Goal: Task Accomplishment & Management: Complete application form

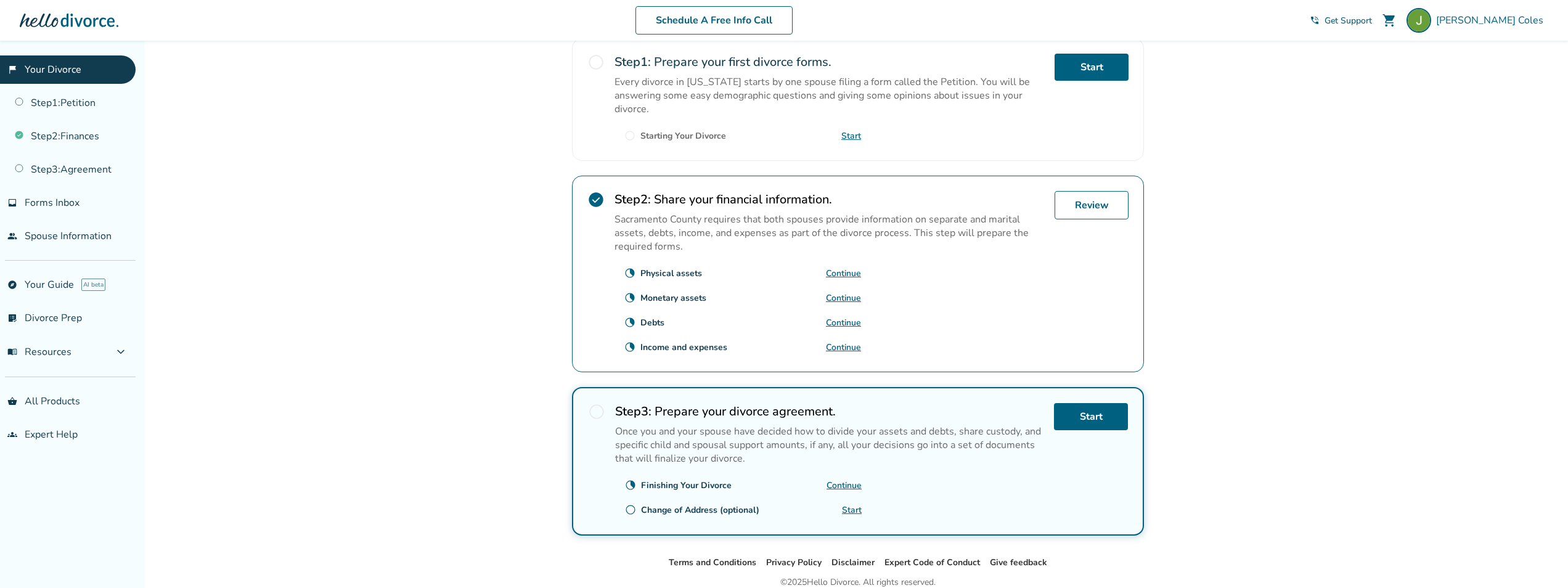
scroll to position [257, 0]
click at [1107, 206] on link "Review" at bounding box center [1092, 203] width 74 height 28
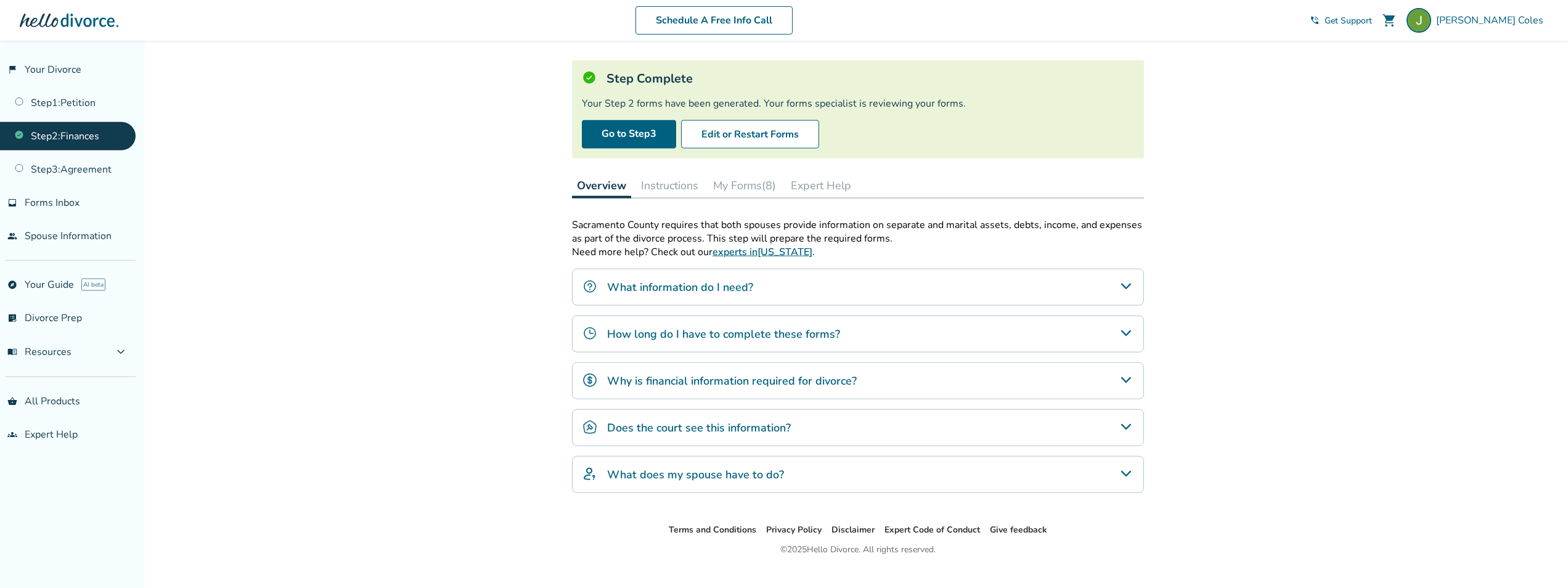
scroll to position [46, 0]
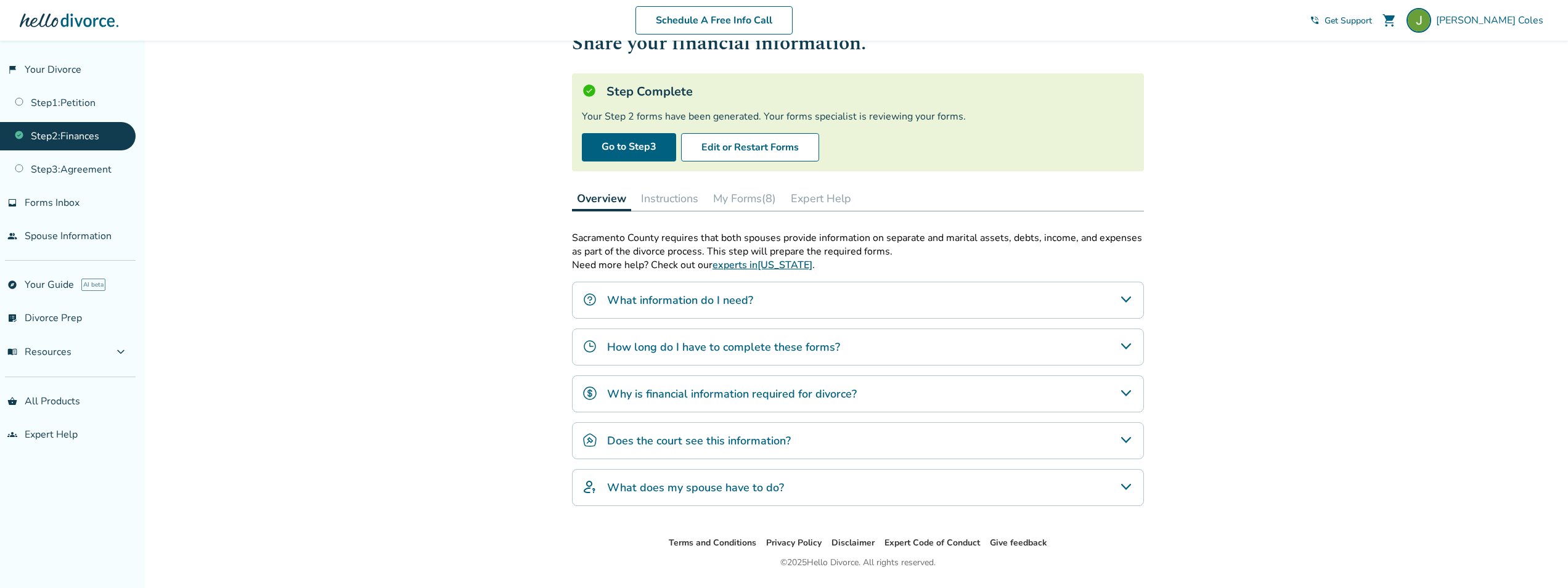
click at [739, 195] on button "My Forms (8)" at bounding box center [744, 198] width 72 height 24
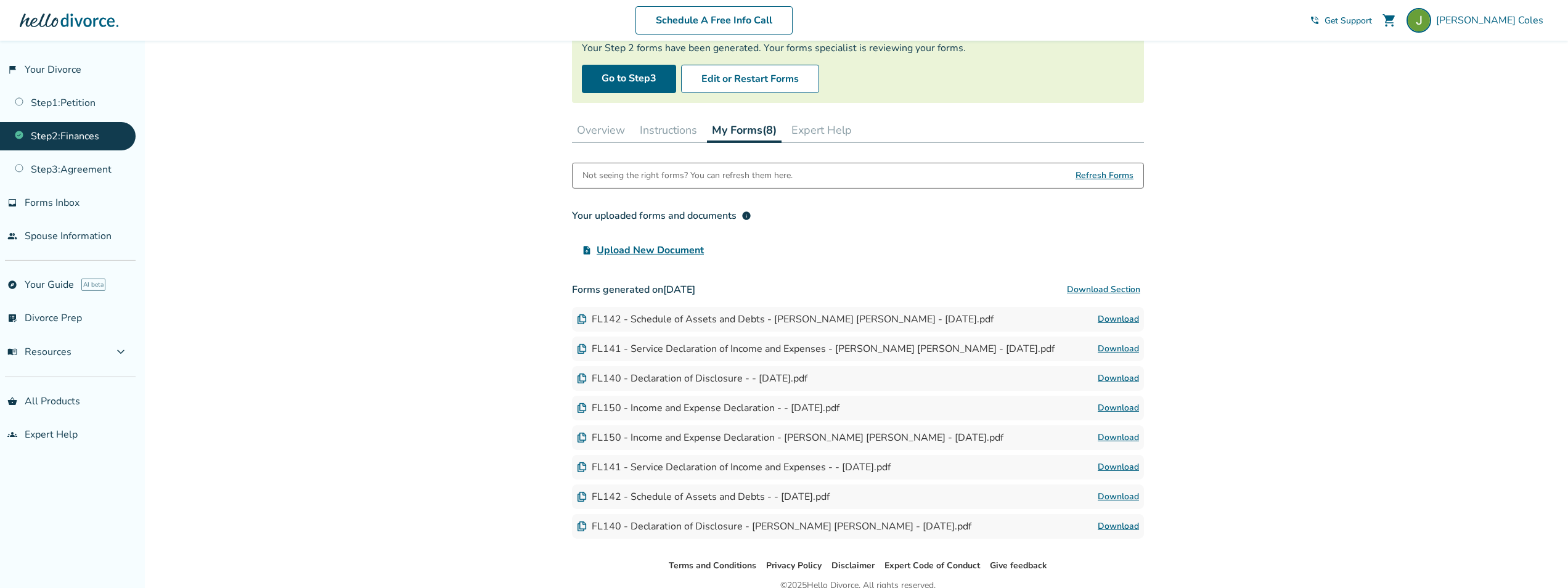
scroll to position [124, 0]
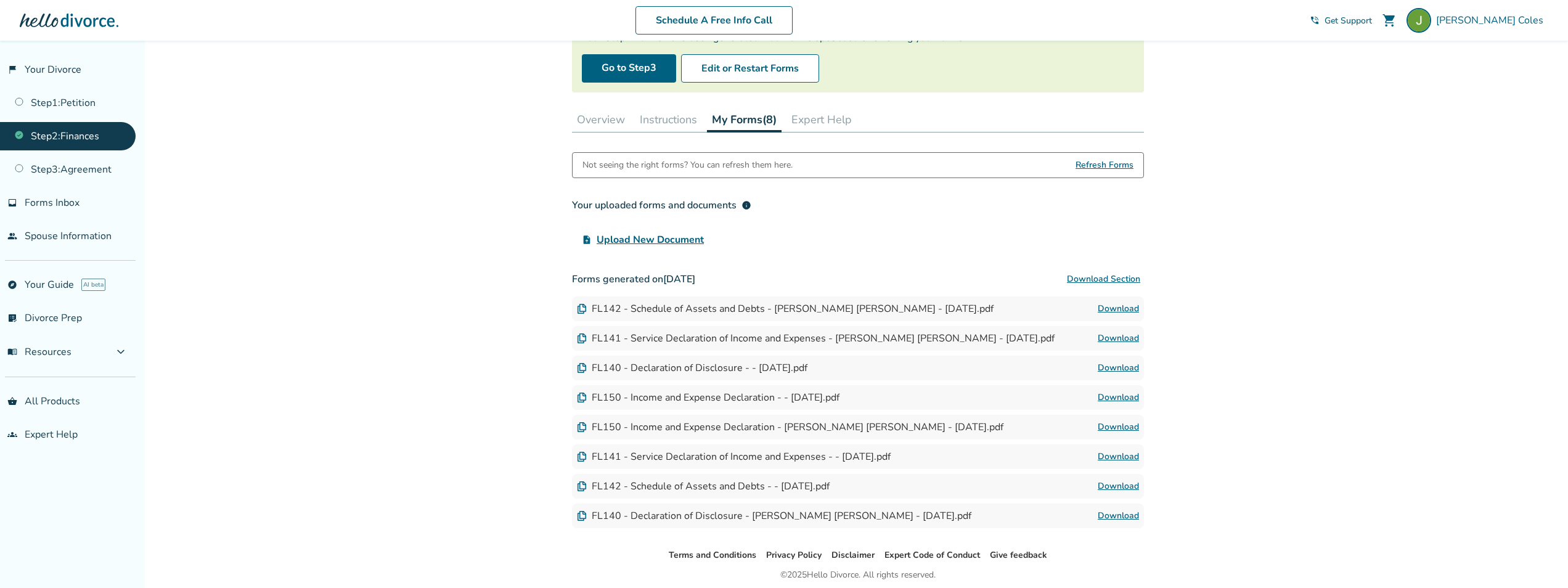
click at [810, 308] on div "FL142 - Schedule of Assets and Debts - James Robert Coles - 2025-09-04.pdf" at bounding box center [785, 309] width 417 height 13
click at [580, 311] on img at bounding box center [581, 308] width 10 height 10
click at [1120, 312] on link "Download" at bounding box center [1119, 309] width 41 height 15
click at [1115, 342] on link "Download" at bounding box center [1119, 339] width 41 height 15
click at [1315, 369] on div "Added to cart Step 0 2 Share your financial information. Step Complete Your Ste…" at bounding box center [784, 275] width 1568 height 718
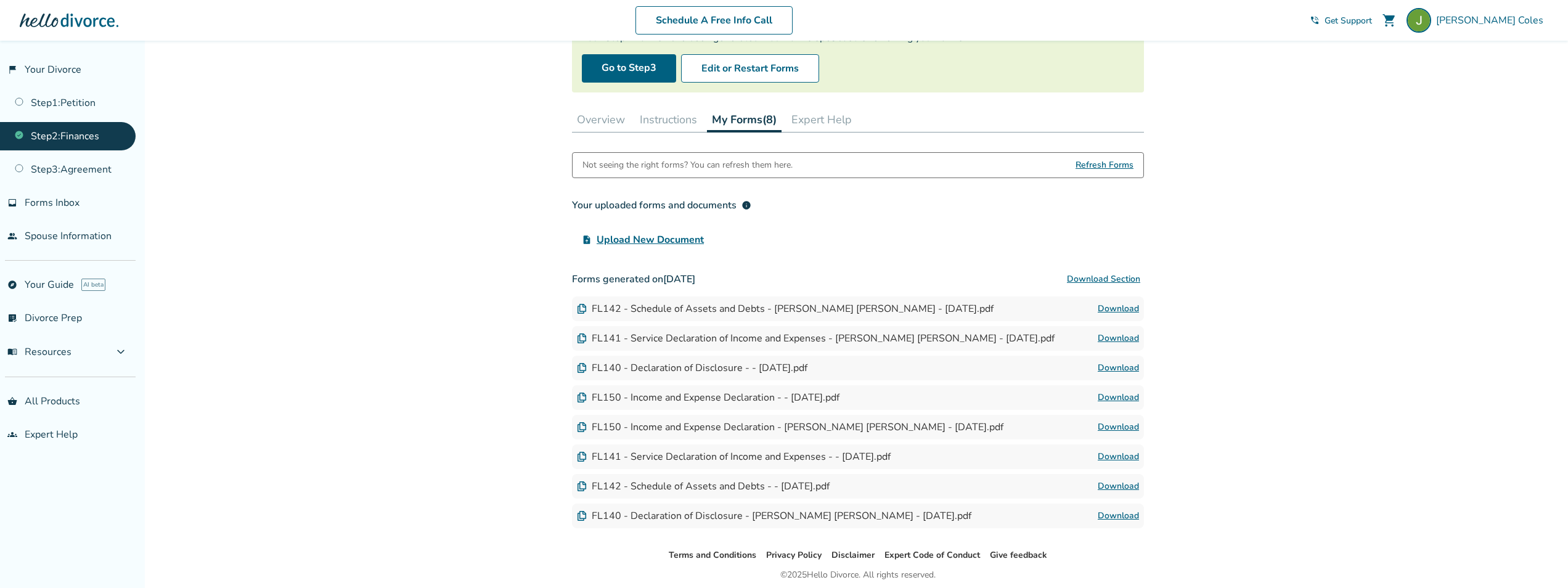
click at [1127, 401] on link "Download" at bounding box center [1119, 398] width 41 height 15
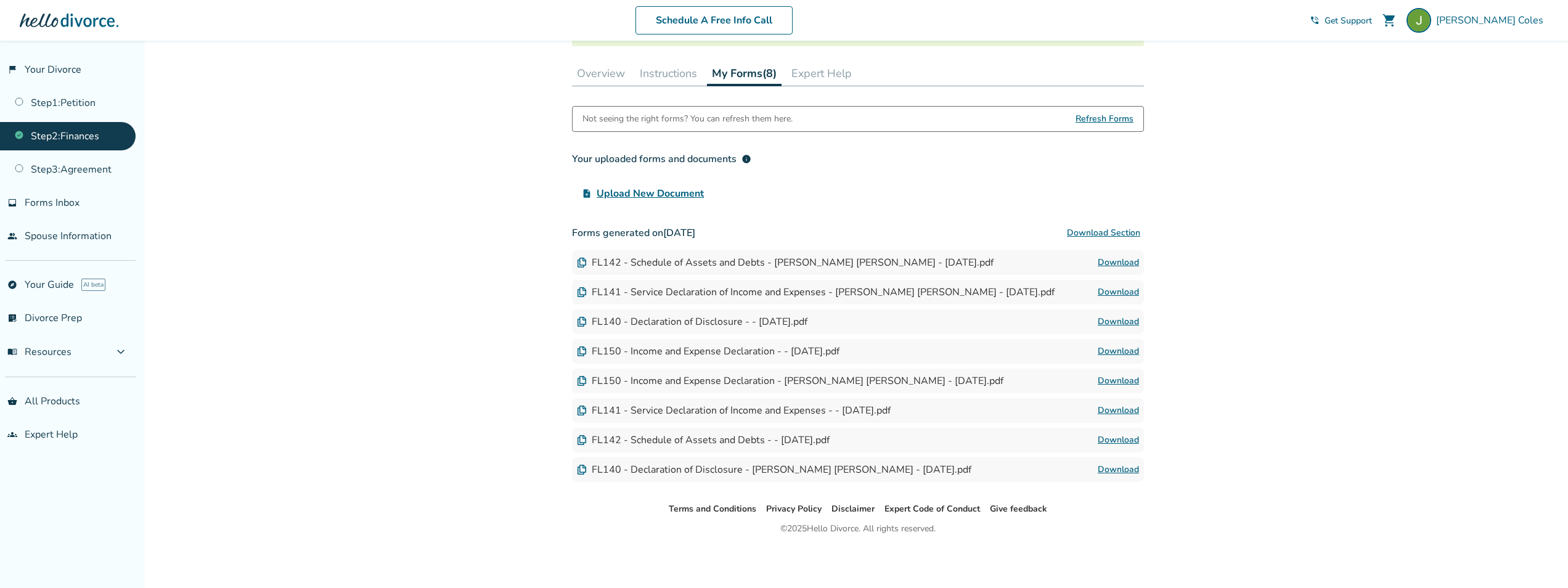
scroll to position [0, 0]
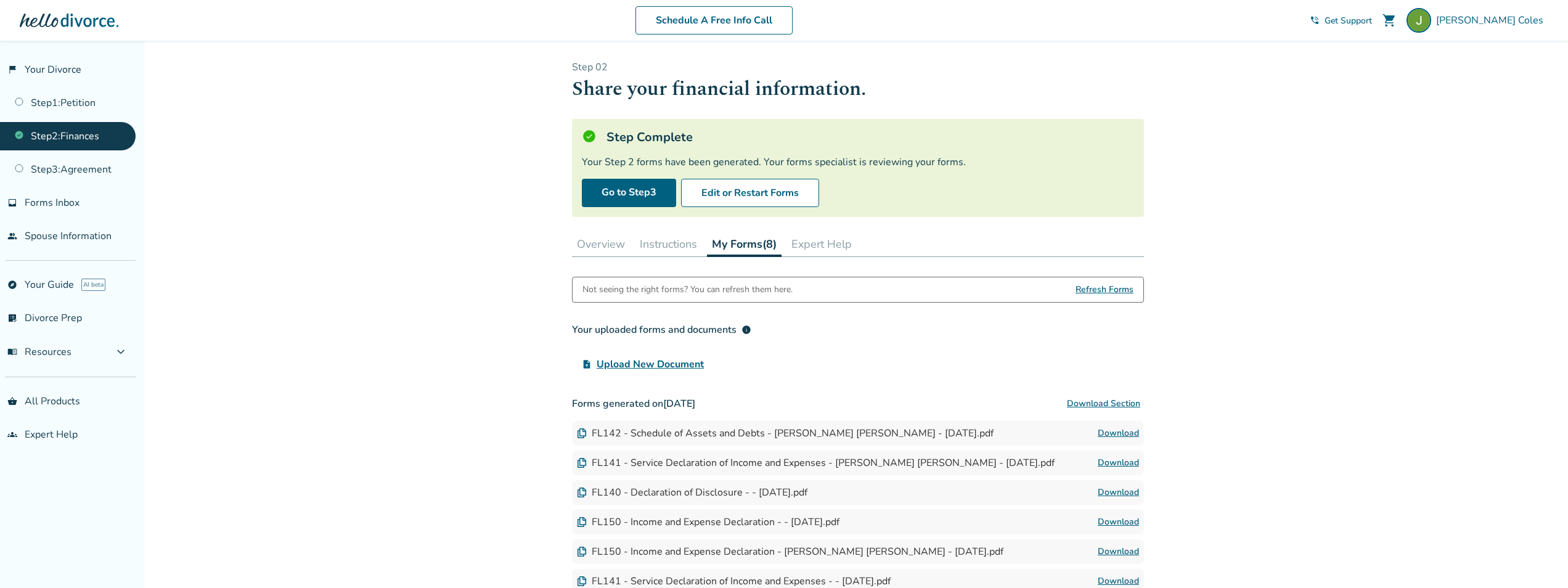
click at [614, 249] on button "Overview" at bounding box center [601, 244] width 58 height 24
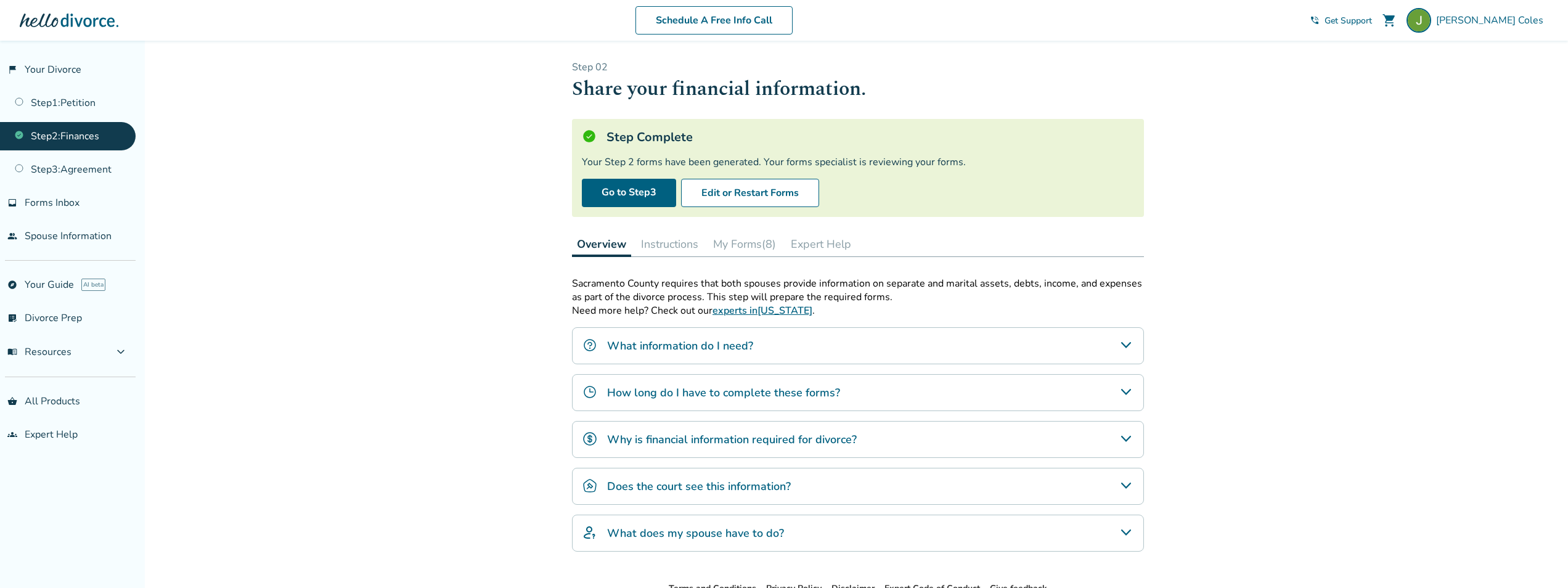
click at [70, 136] on link "Step 2 : Finances" at bounding box center [67, 136] width 135 height 28
click at [799, 195] on button "Edit or Restart Forms" at bounding box center [750, 193] width 138 height 28
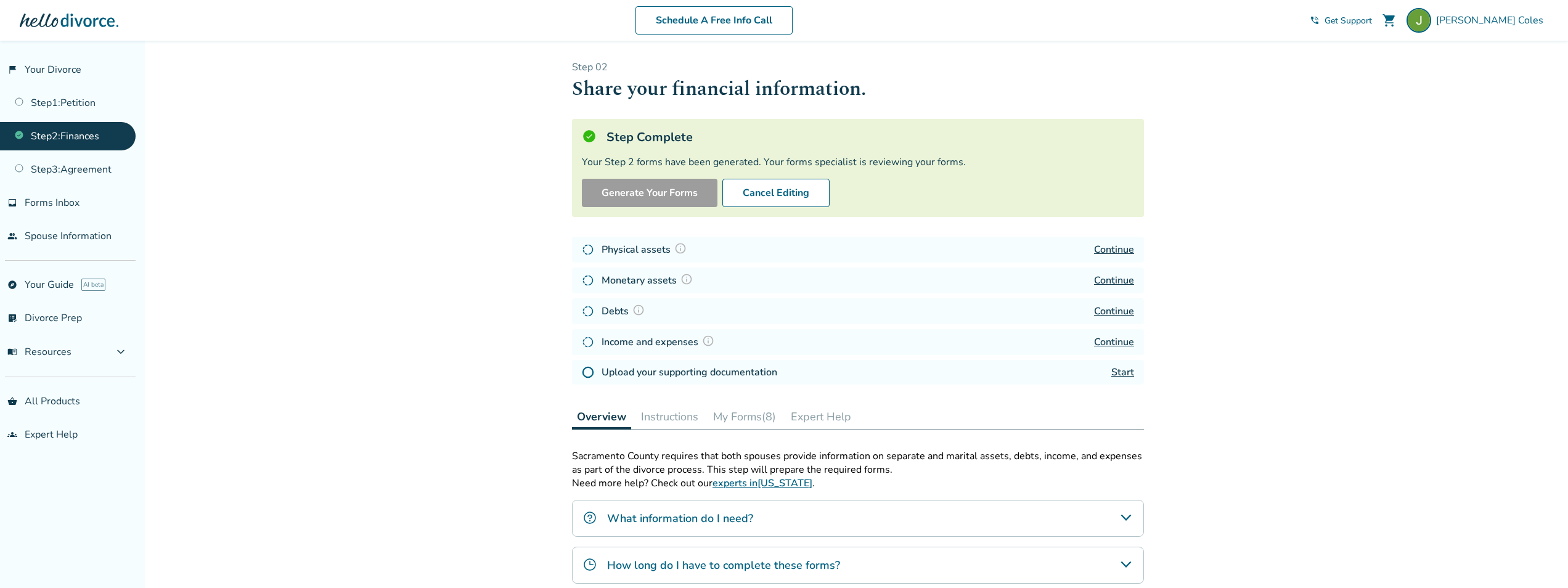
click at [1126, 253] on link "Continue" at bounding box center [1114, 250] width 40 height 13
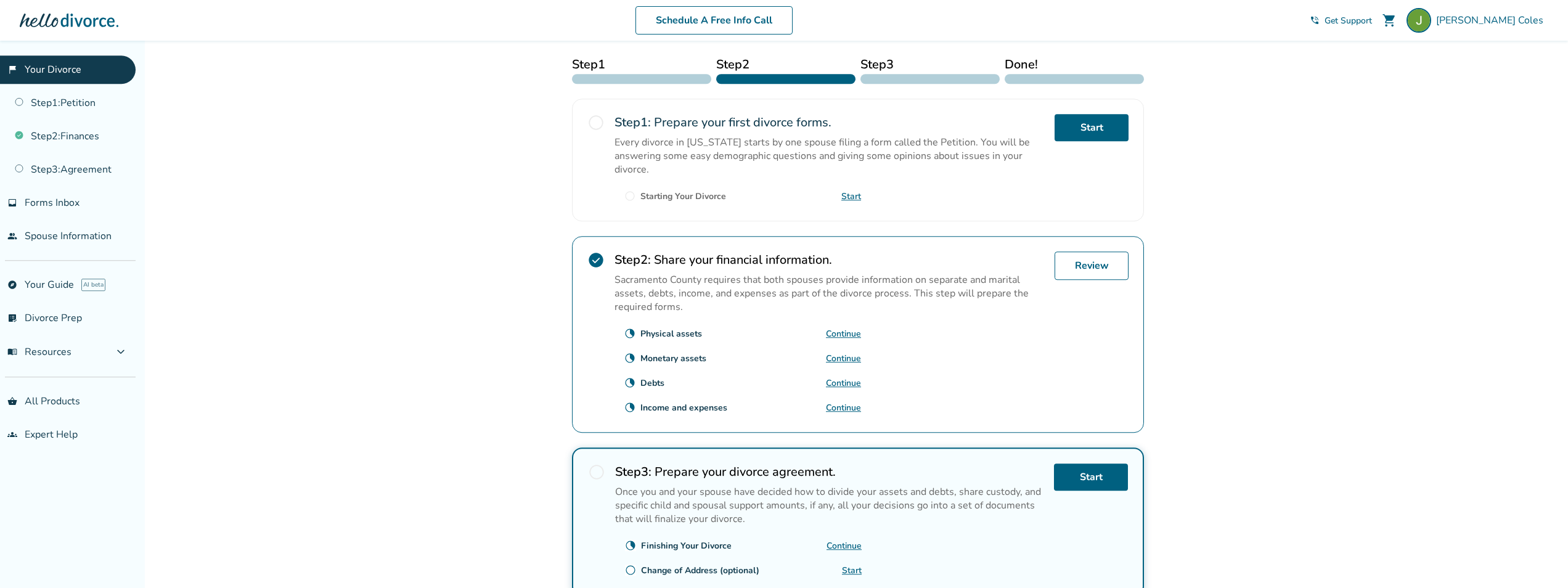
scroll to position [197, 0]
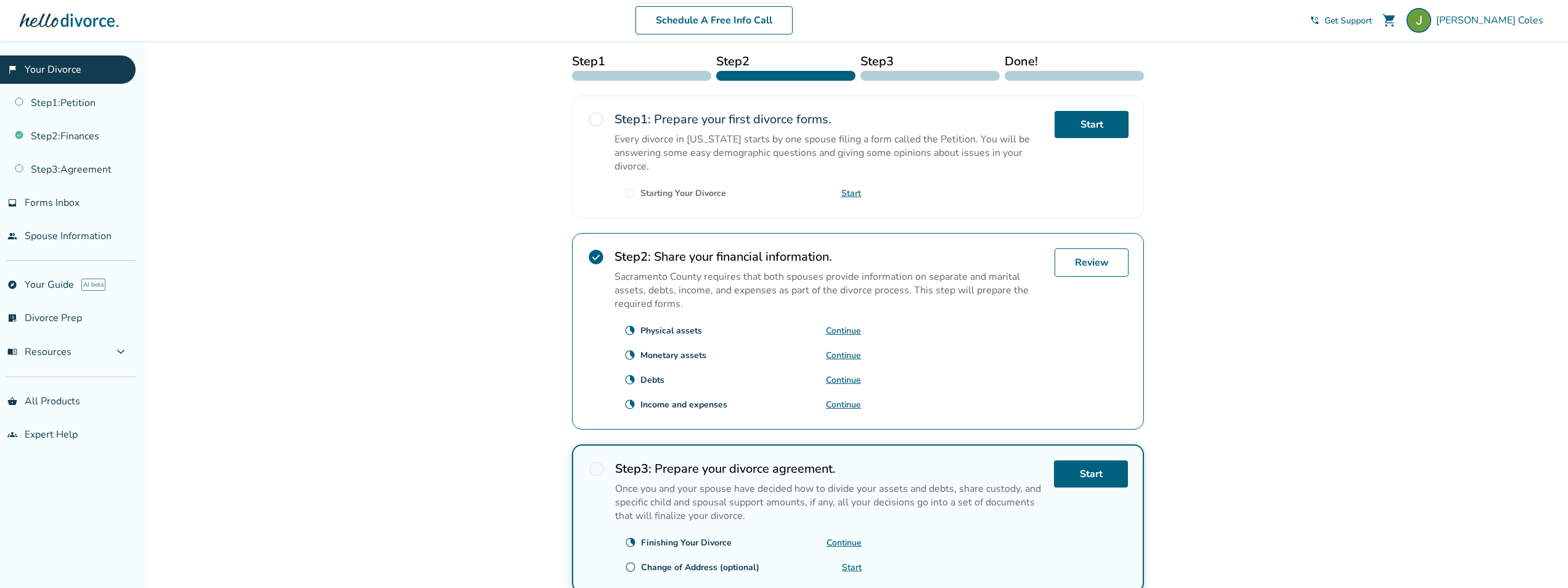
click at [832, 361] on link "Continue" at bounding box center [844, 356] width 35 height 12
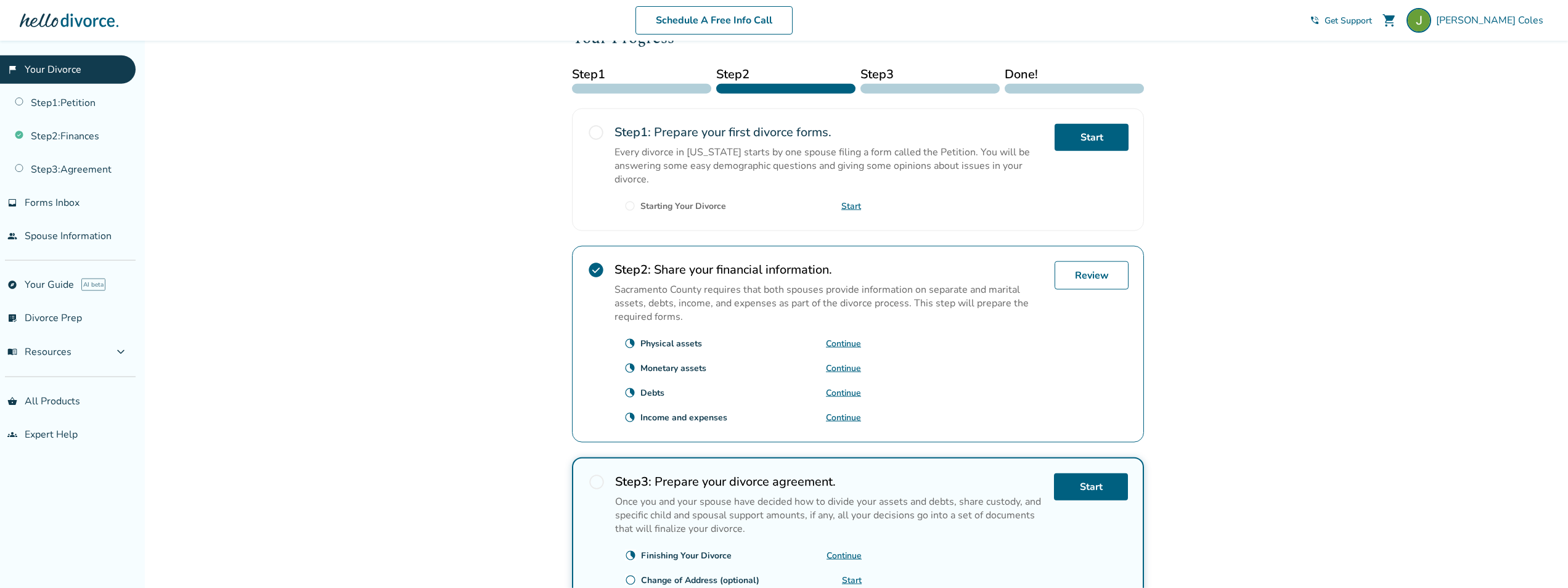
scroll to position [187, 0]
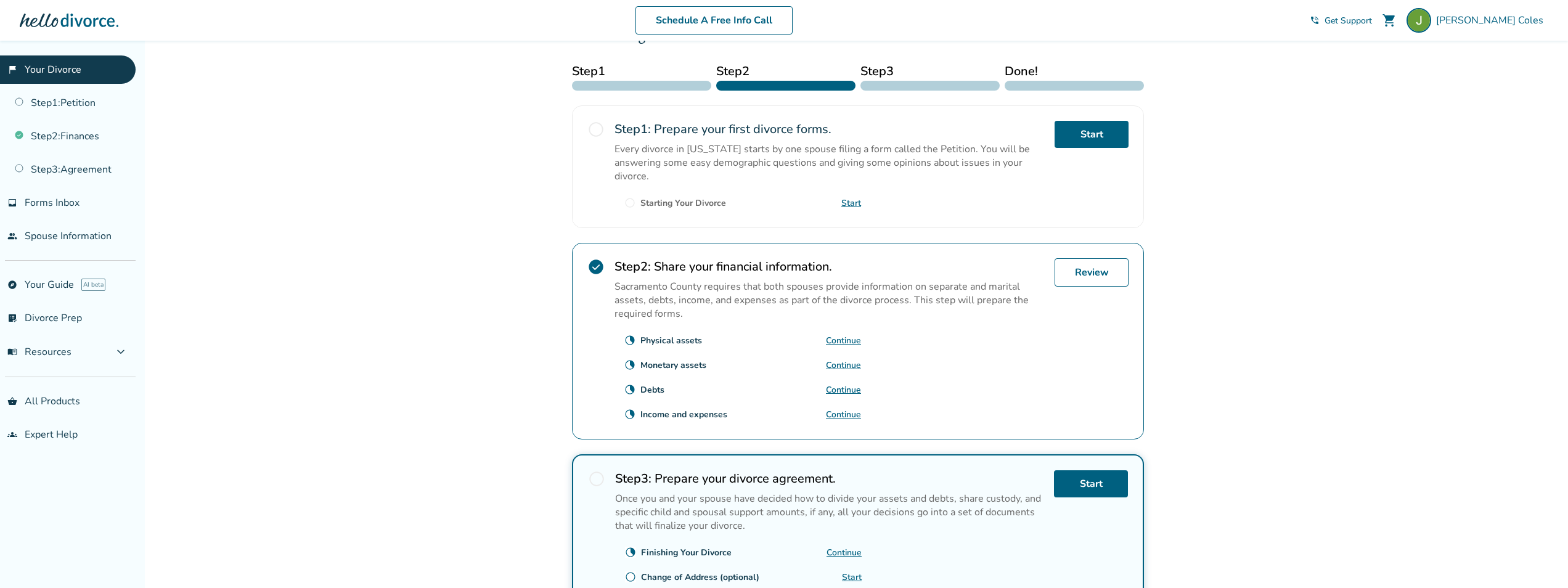
click at [846, 396] on link "Continue" at bounding box center [844, 390] width 35 height 12
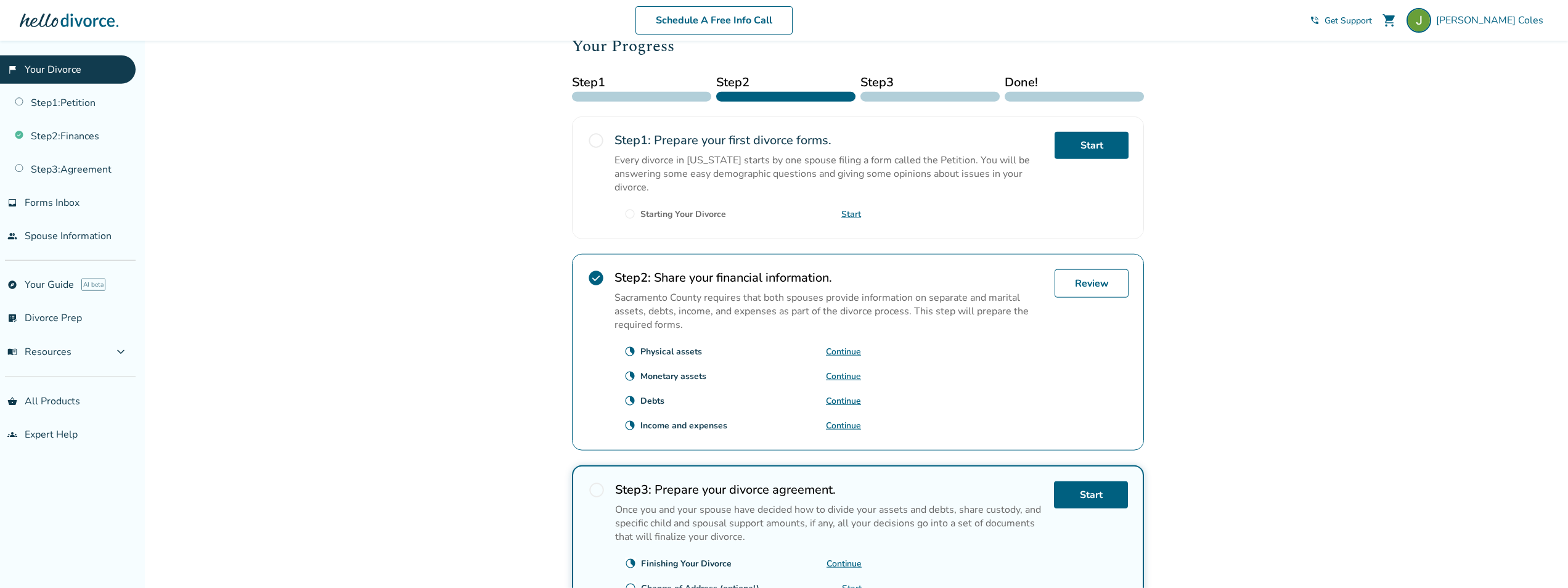
scroll to position [178, 0]
click at [852, 430] on link "Continue" at bounding box center [844, 425] width 35 height 12
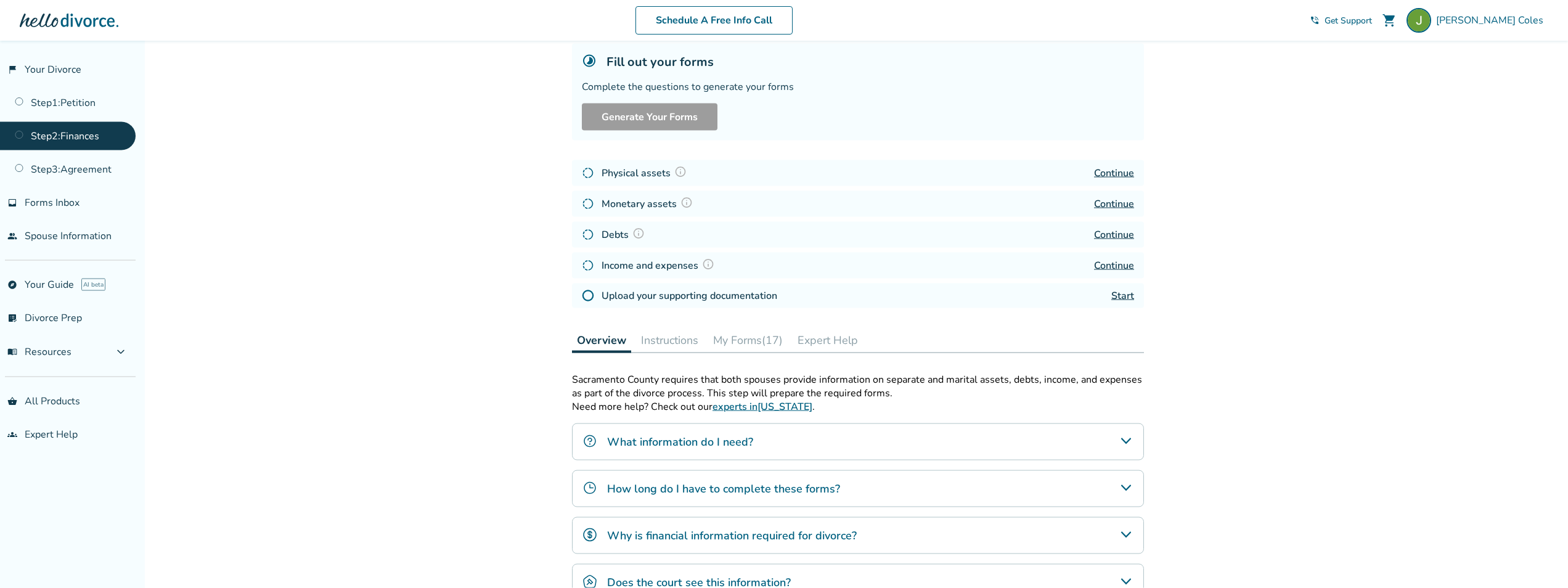
scroll to position [89, 0]
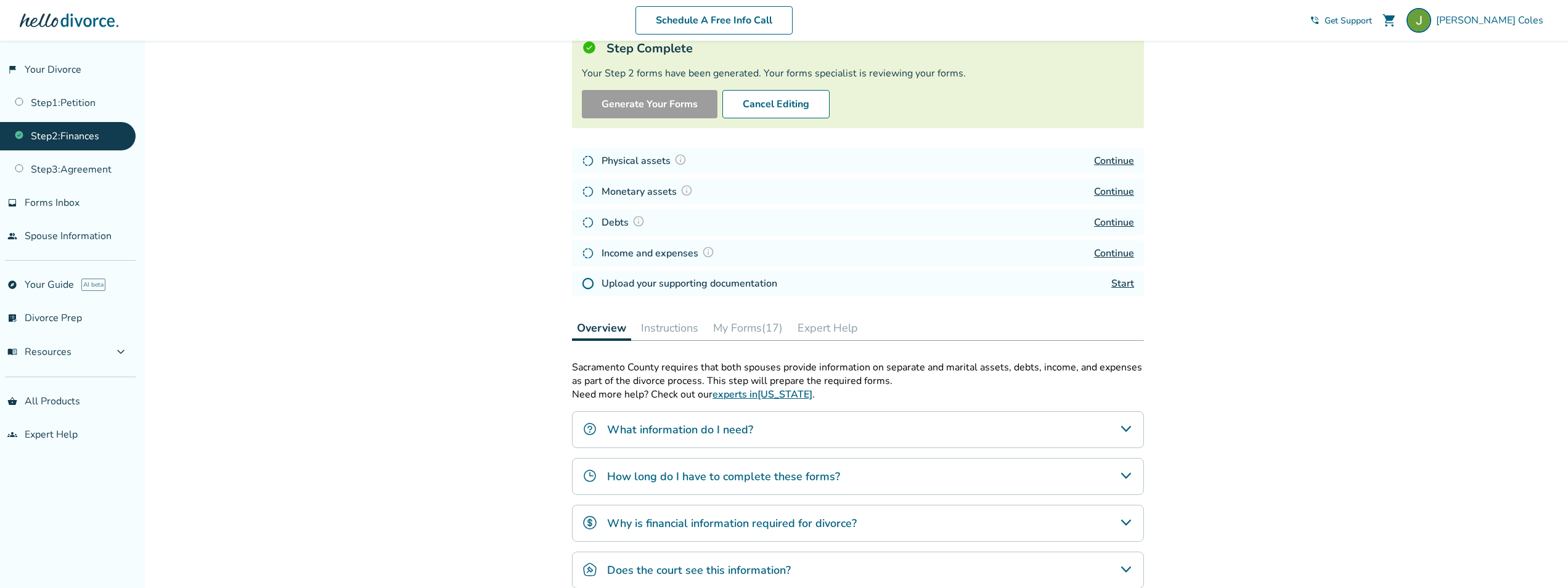
click at [1119, 288] on link "Start" at bounding box center [1122, 283] width 23 height 13
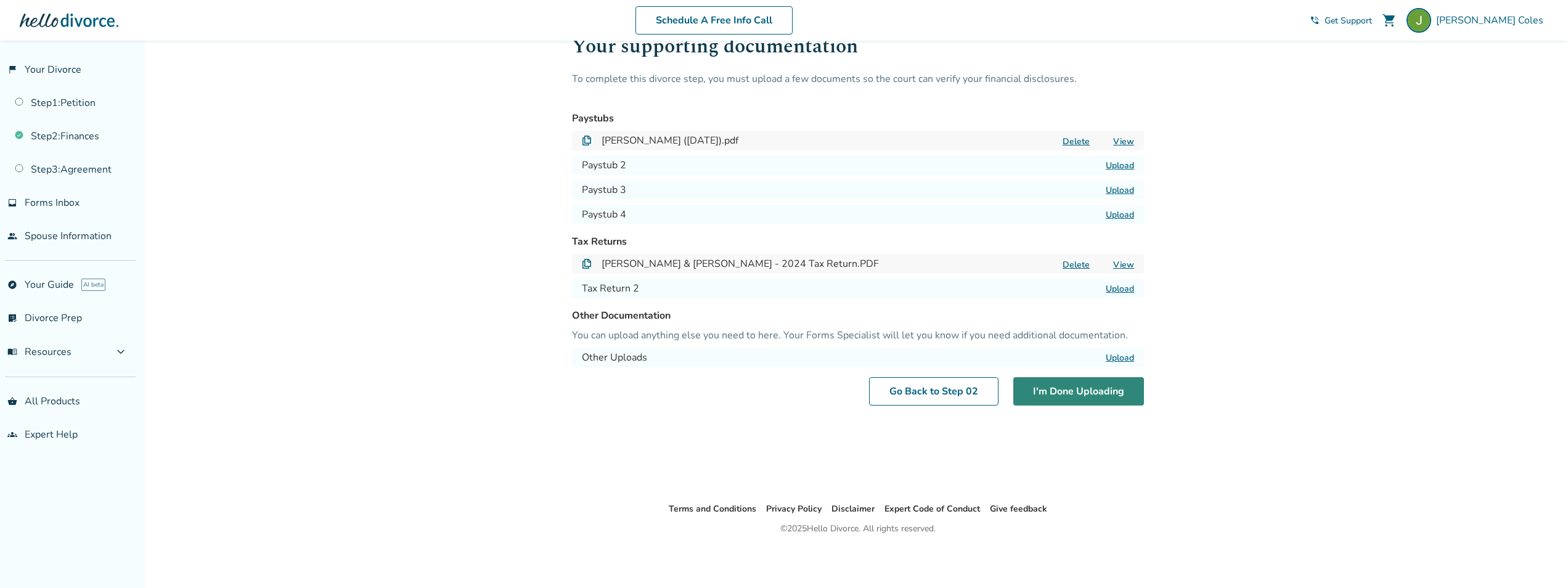
click at [1094, 395] on button "I'm Done Uploading" at bounding box center [1079, 391] width 131 height 28
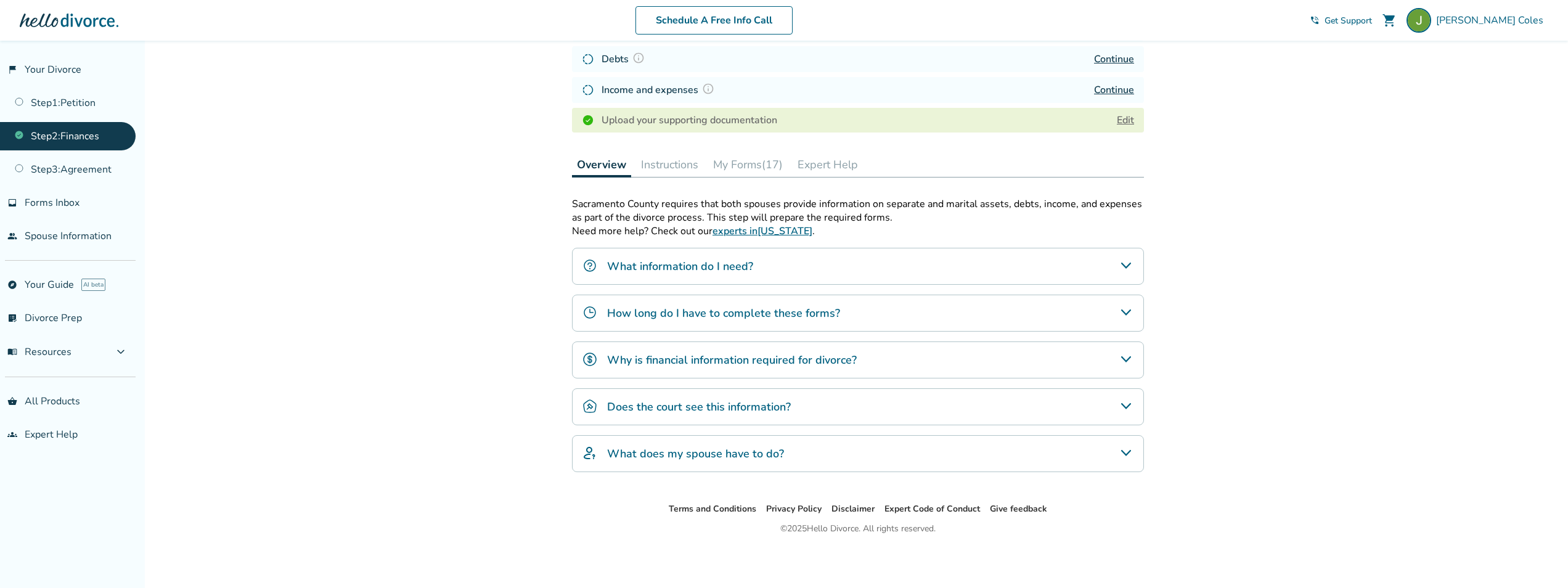
scroll to position [70, 0]
